Goal: Task Accomplishment & Management: Manage account settings

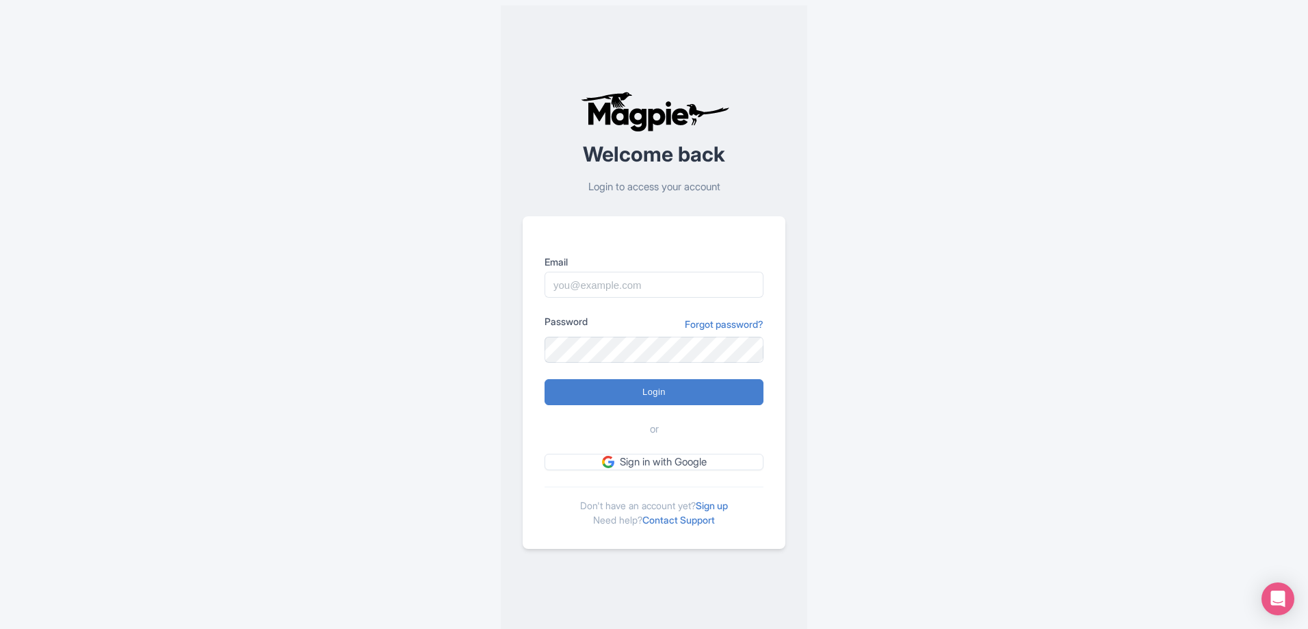
type input "rscheer@situationinteractive.com"
click at [663, 397] on input "Login" at bounding box center [653, 392] width 219 height 26
type input "Logging in..."
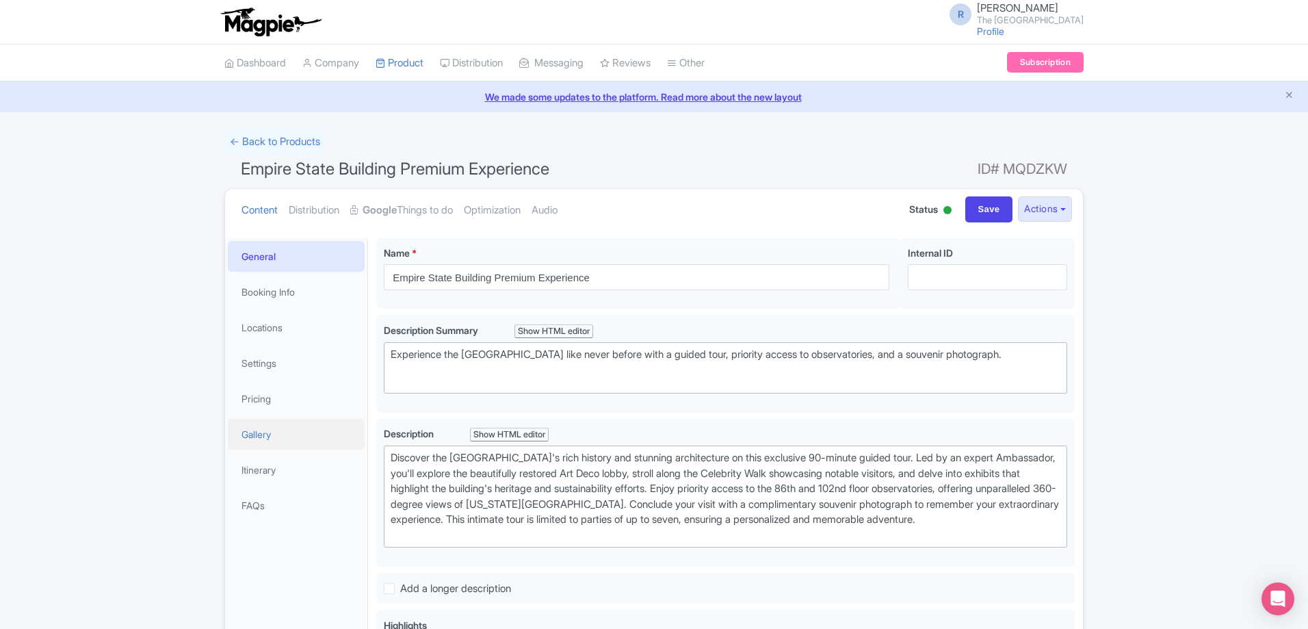
click at [280, 438] on link "Gallery" at bounding box center [296, 434] width 137 height 31
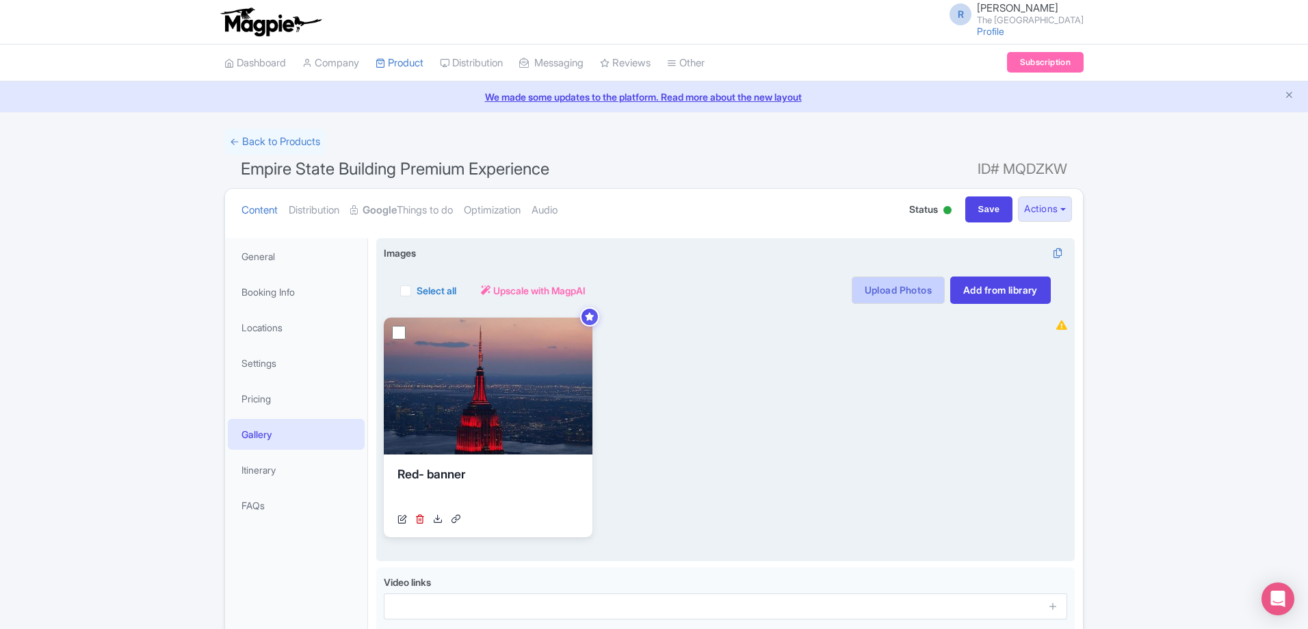
click at [903, 295] on link "Upload Photos" at bounding box center [897, 289] width 93 height 27
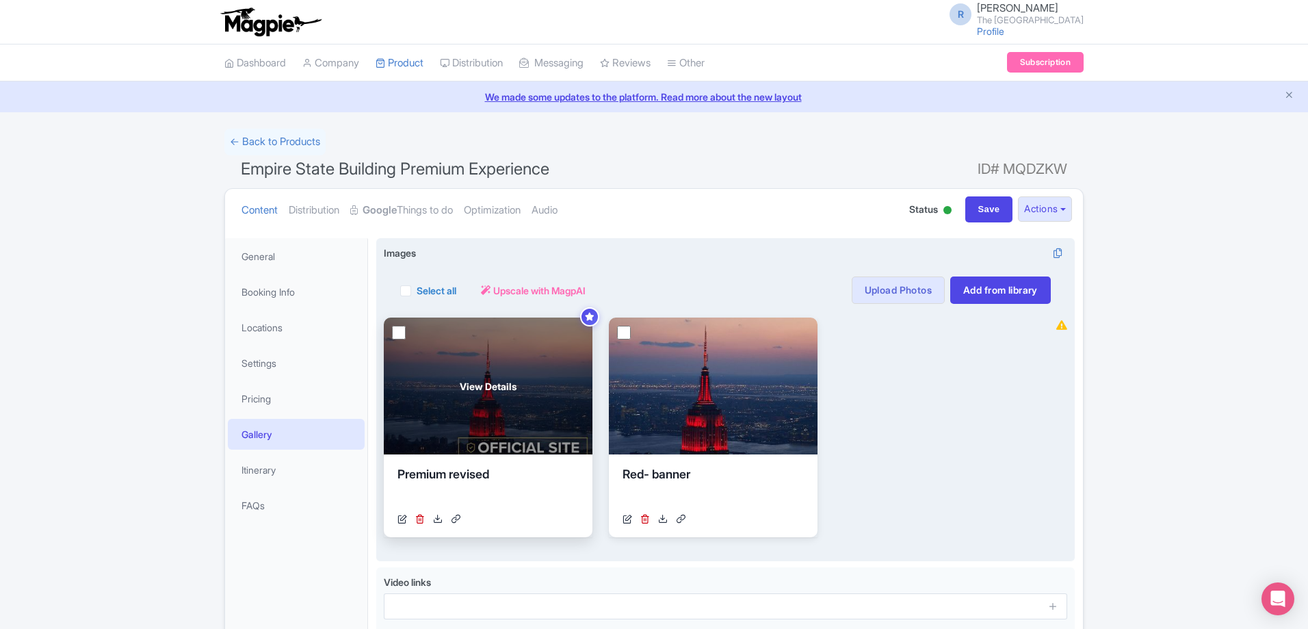
click at [407, 334] on div "View Details" at bounding box center [488, 385] width 209 height 137
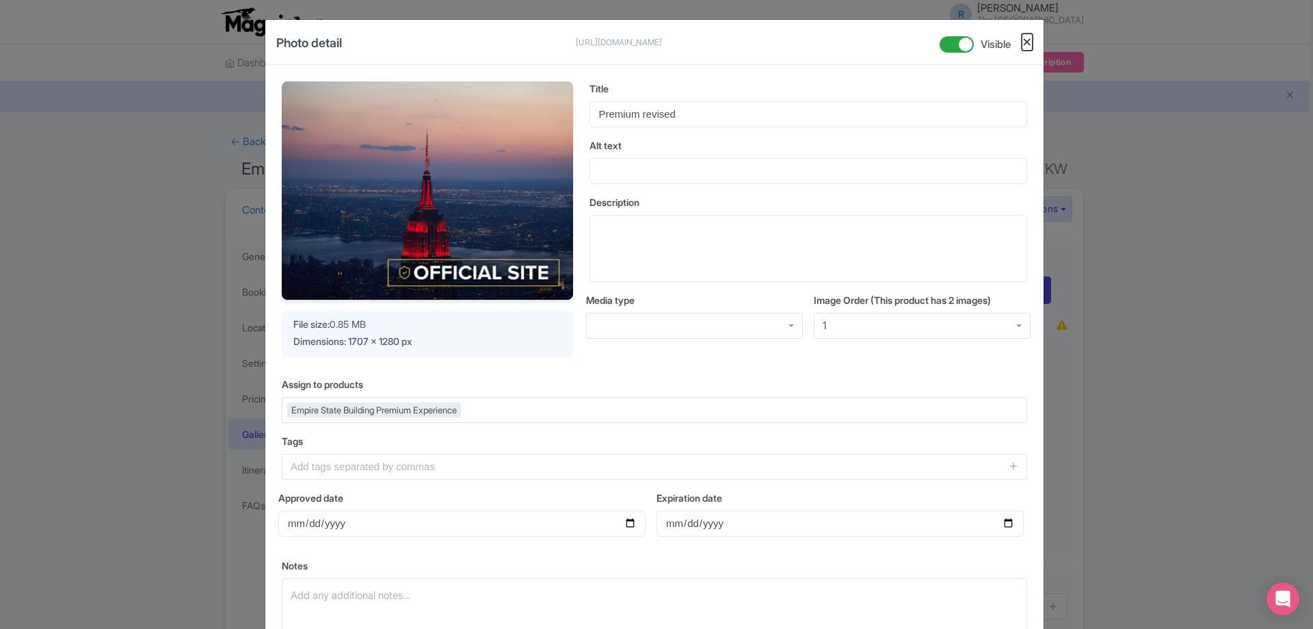
click at [1026, 36] on button "Close" at bounding box center [1027, 42] width 11 height 17
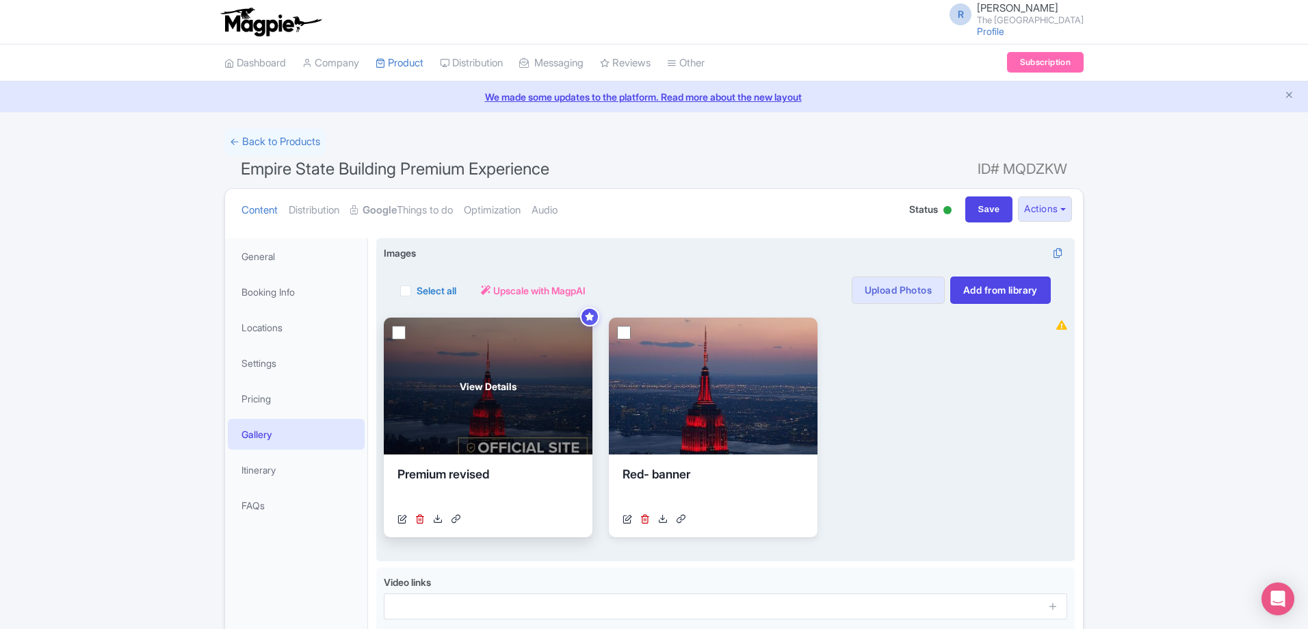
click at [397, 332] on input "checkbox" at bounding box center [399, 333] width 14 height 14
checkbox input "true"
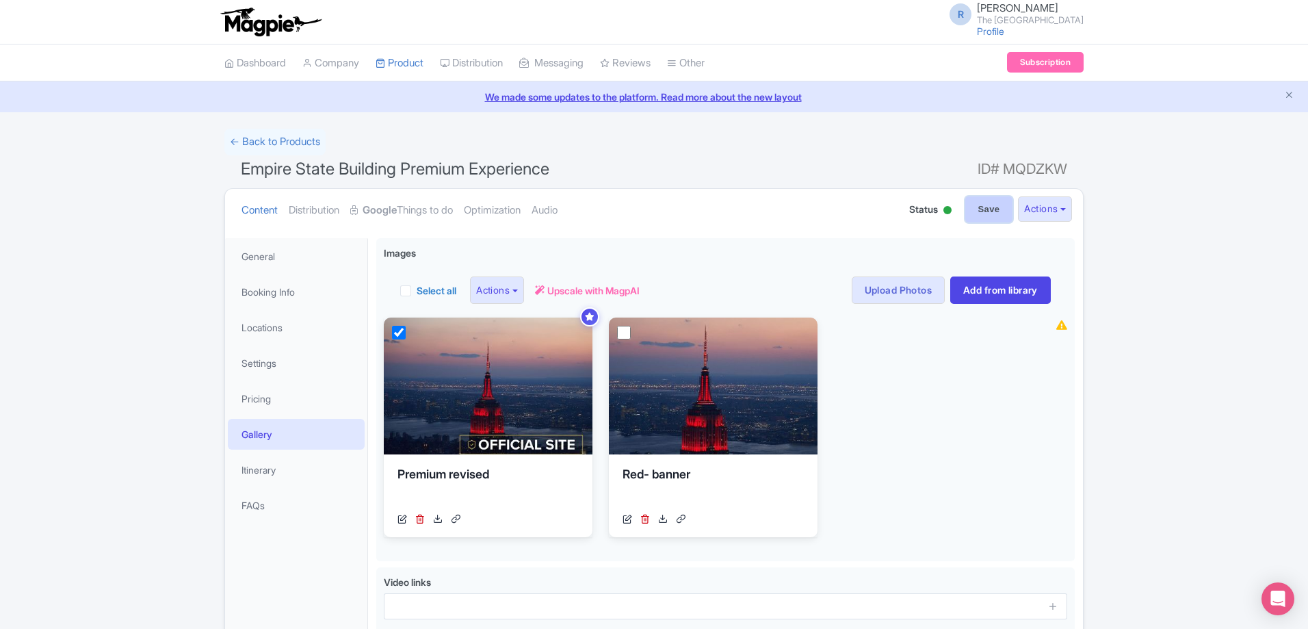
click at [978, 209] on input "Save" at bounding box center [989, 209] width 48 height 26
type input "Saving..."
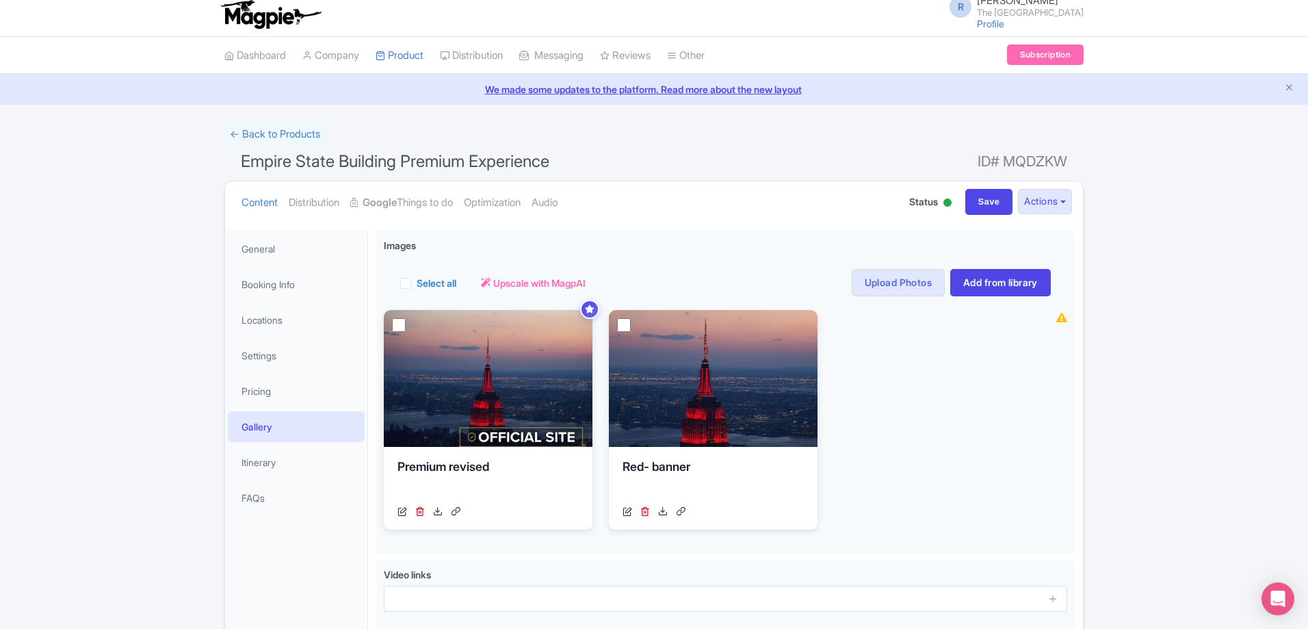
scroll to position [5, 0]
